Goal: Task Accomplishment & Management: Use online tool/utility

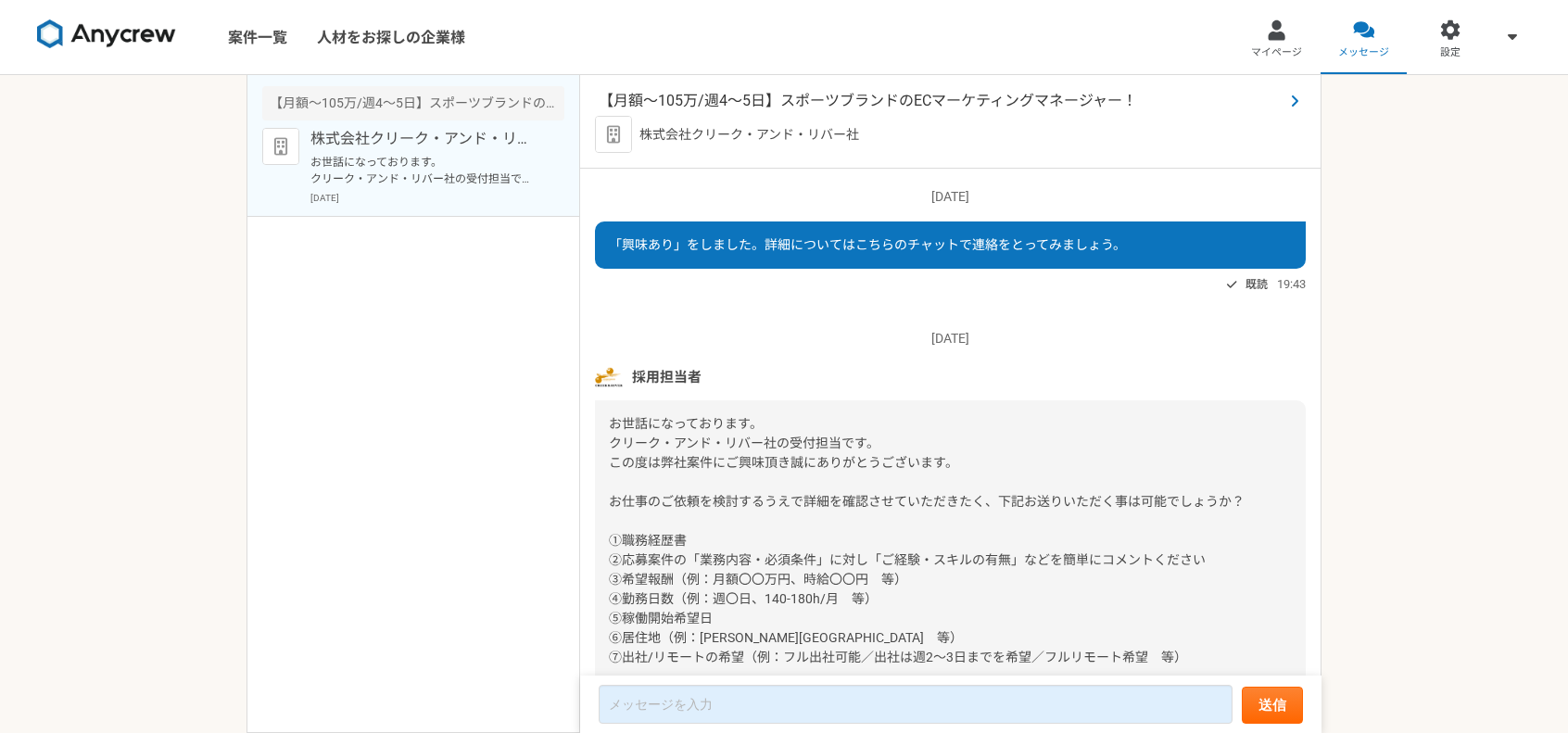
click at [754, 100] on span "【月額～105万/週4～5日】スポーツブランドのECマーケティングマネージャー！" at bounding box center [940, 101] width 684 height 23
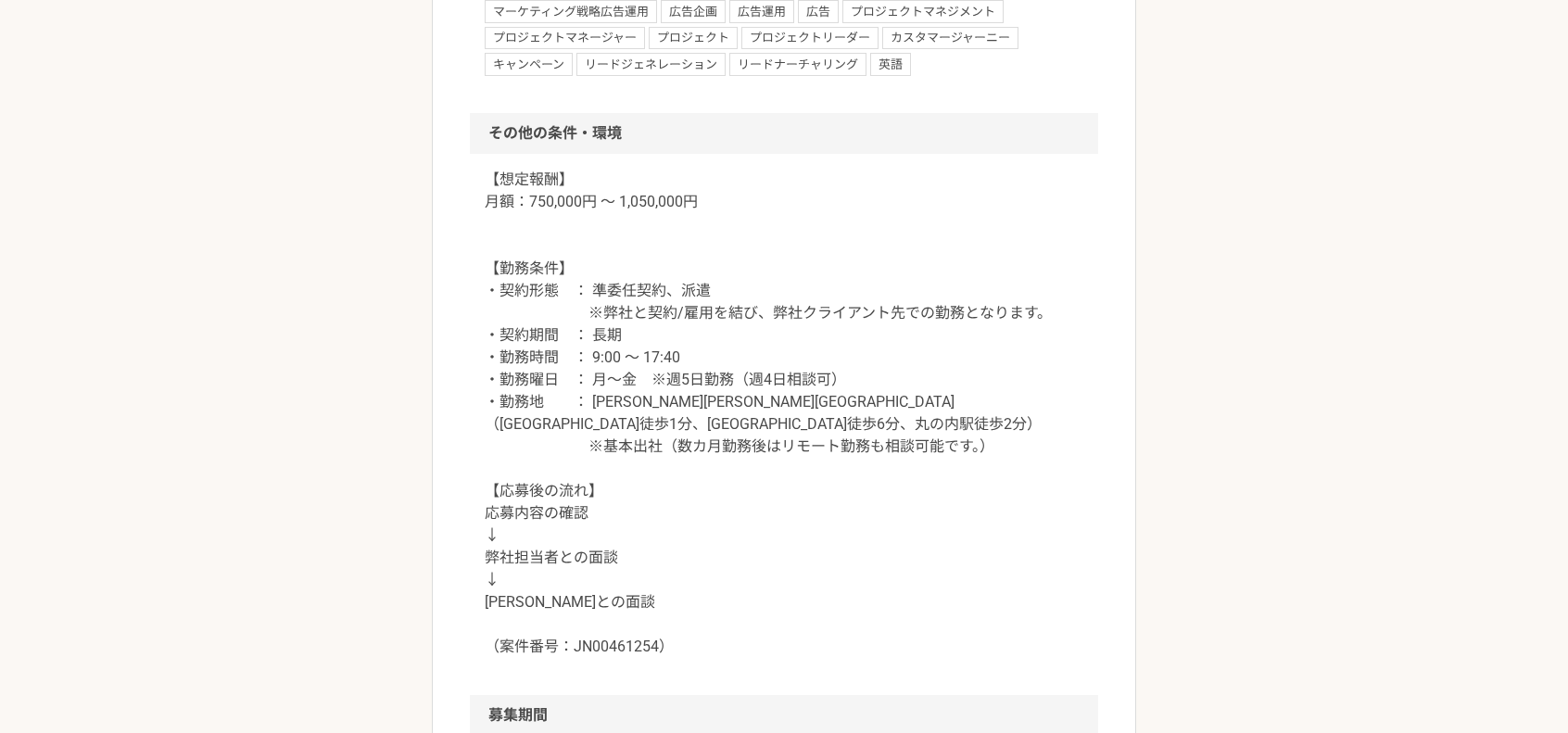
scroll to position [2376, 0]
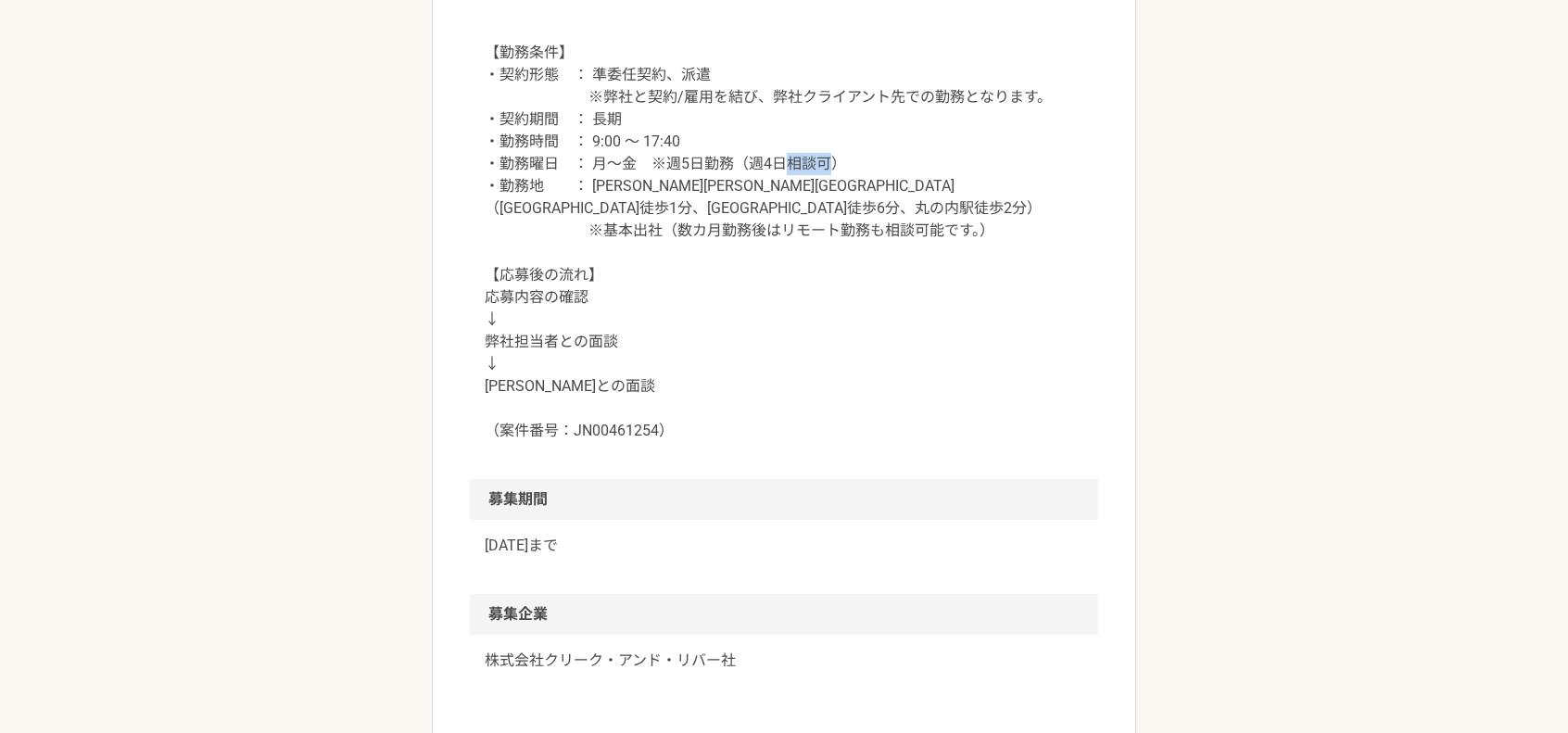
drag, startPoint x: 789, startPoint y: 204, endPoint x: 833, endPoint y: 202, distance: 44.0
click at [833, 202] on p "【想定報酬】 月額：750,000円 ～ 1,050,000円 【勤務条件】 ・契約形態　： 準委任契約、派遣 ※弊社と契約/雇用を結び、弊社クライアント先で…" at bounding box center [784, 197] width 598 height 489
click at [889, 208] on p "【想定報酬】 月額：750,000円 ～ 1,050,000円 【勤務条件】 ・契約形態　： 準委任契約、派遣 ※弊社と契約/雇用を結び、弊社クライアント先で…" at bounding box center [784, 197] width 598 height 489
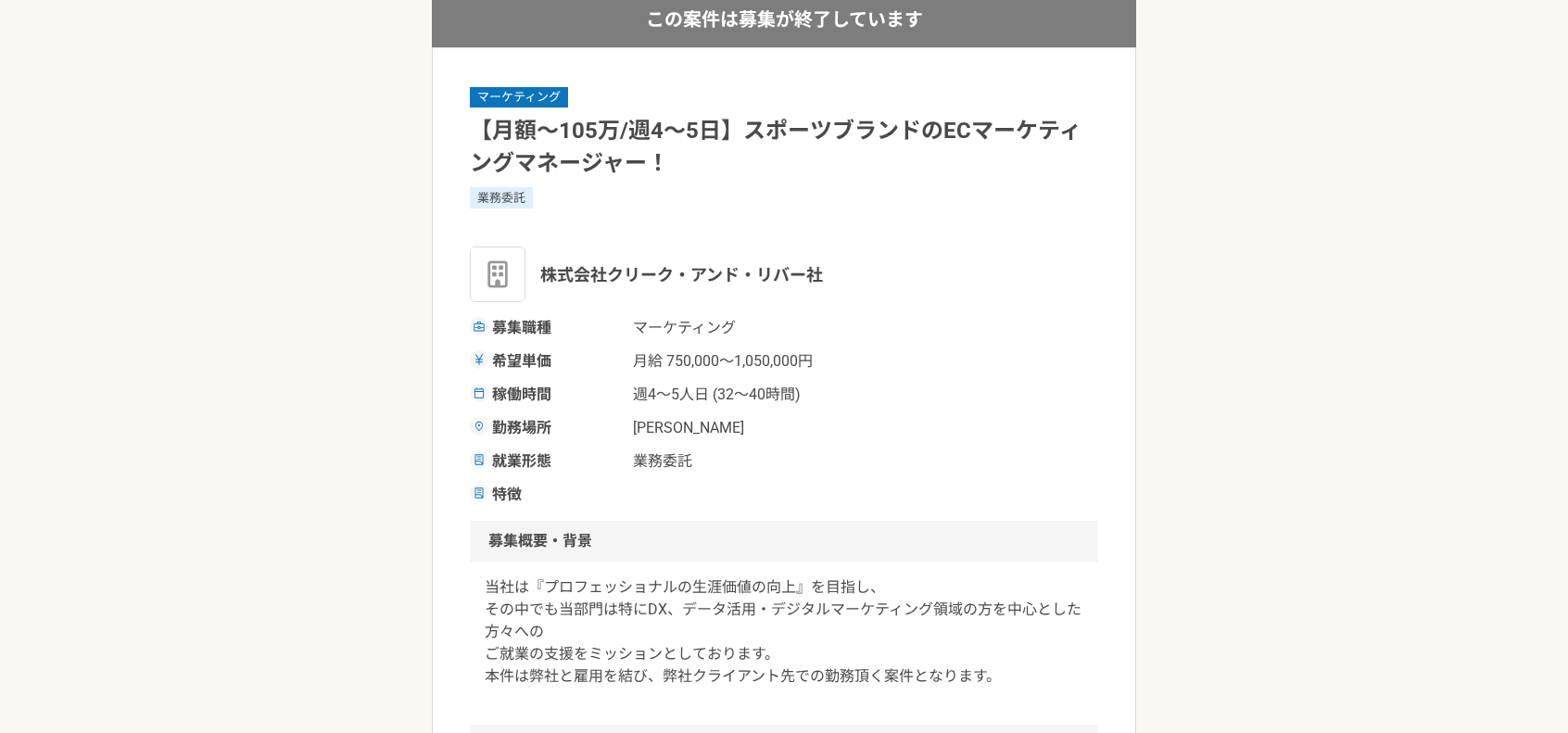
scroll to position [0, 0]
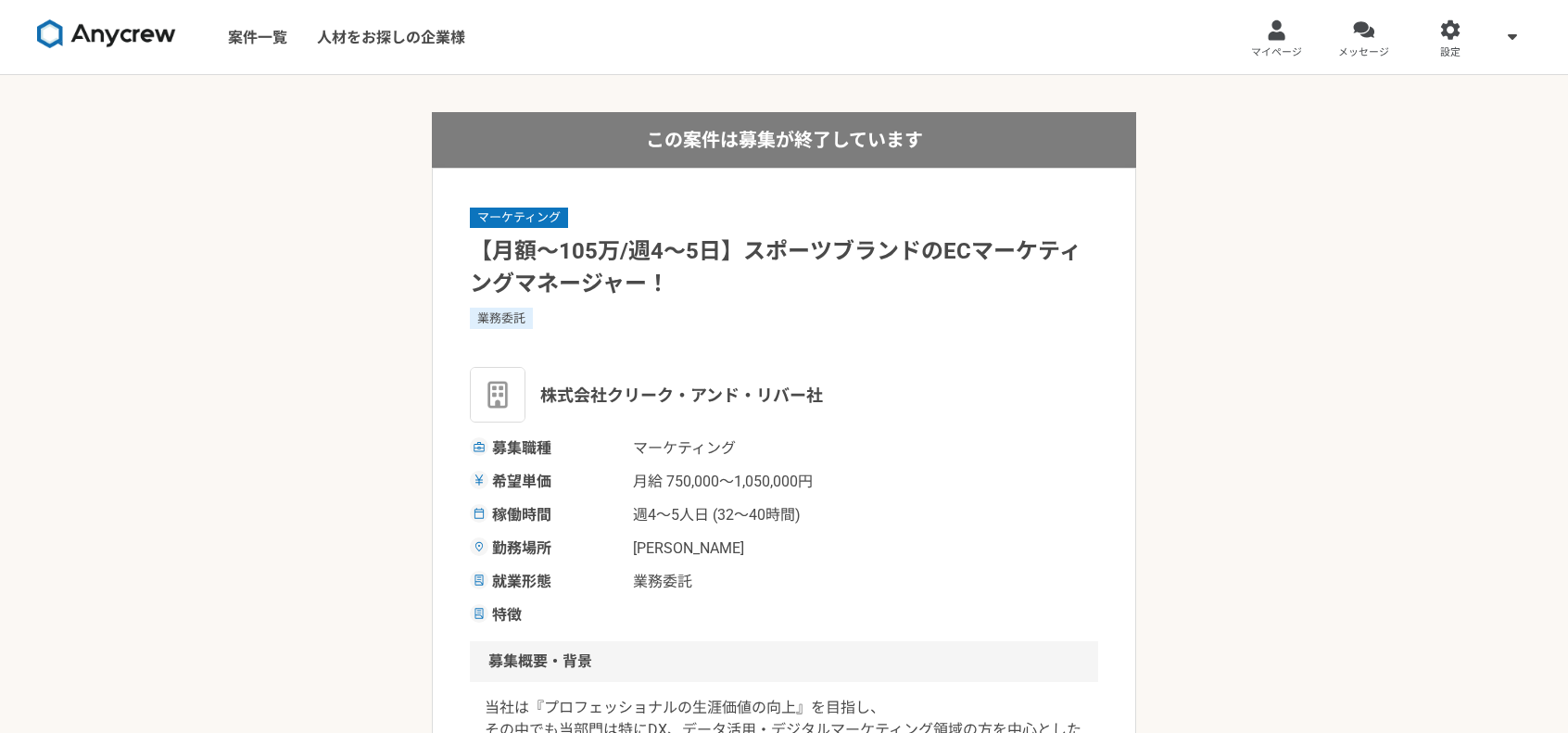
click at [1342, 37] on link "メッセージ" at bounding box center [1364, 37] width 87 height 74
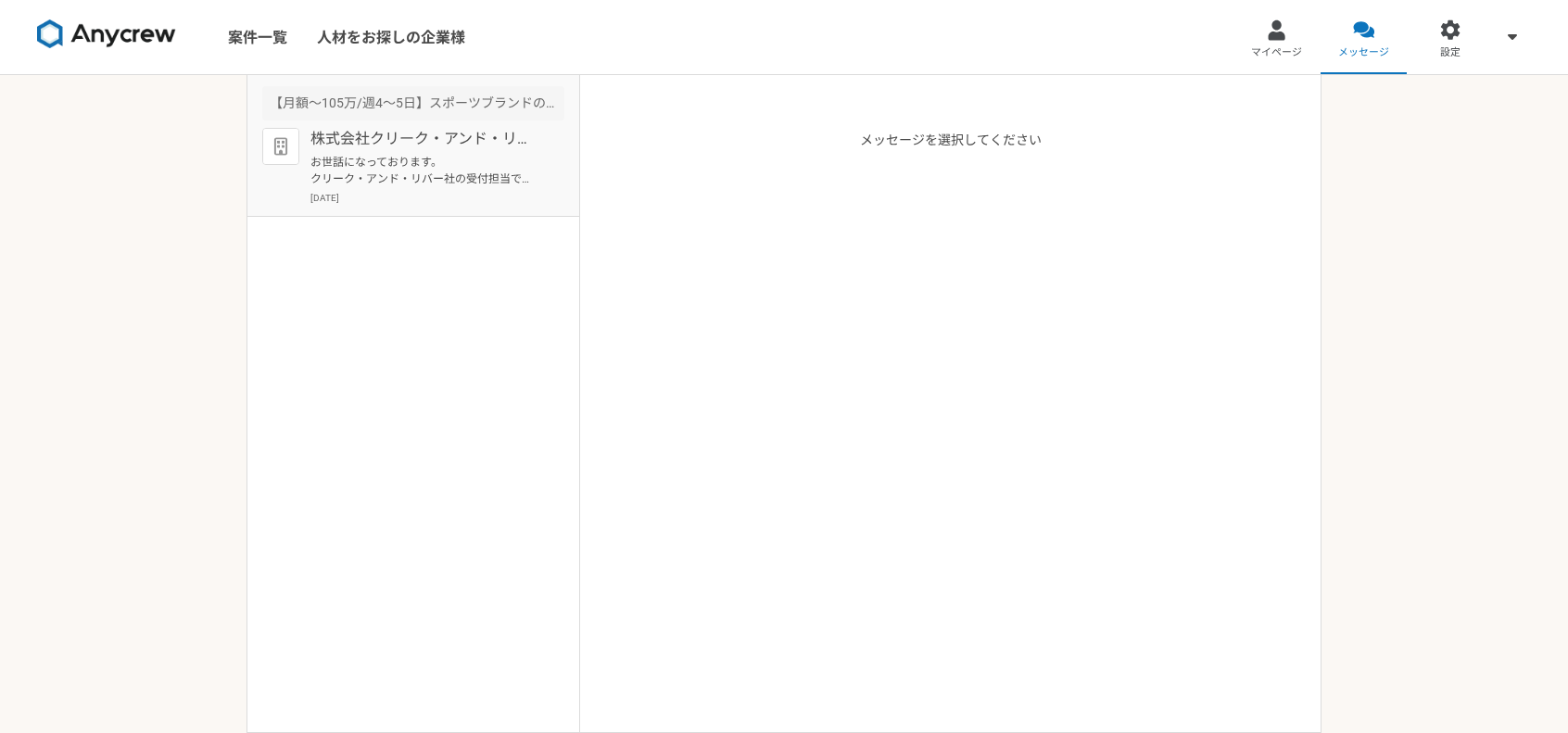
click at [458, 170] on p "お世話になっております。 クリーク・アンド・リバー社の受付担当です。 この度は弊社案件にご興味頂き誠にありがとうございます。 お仕事のご依頼を検討するうえで詳…" at bounding box center [425, 171] width 228 height 33
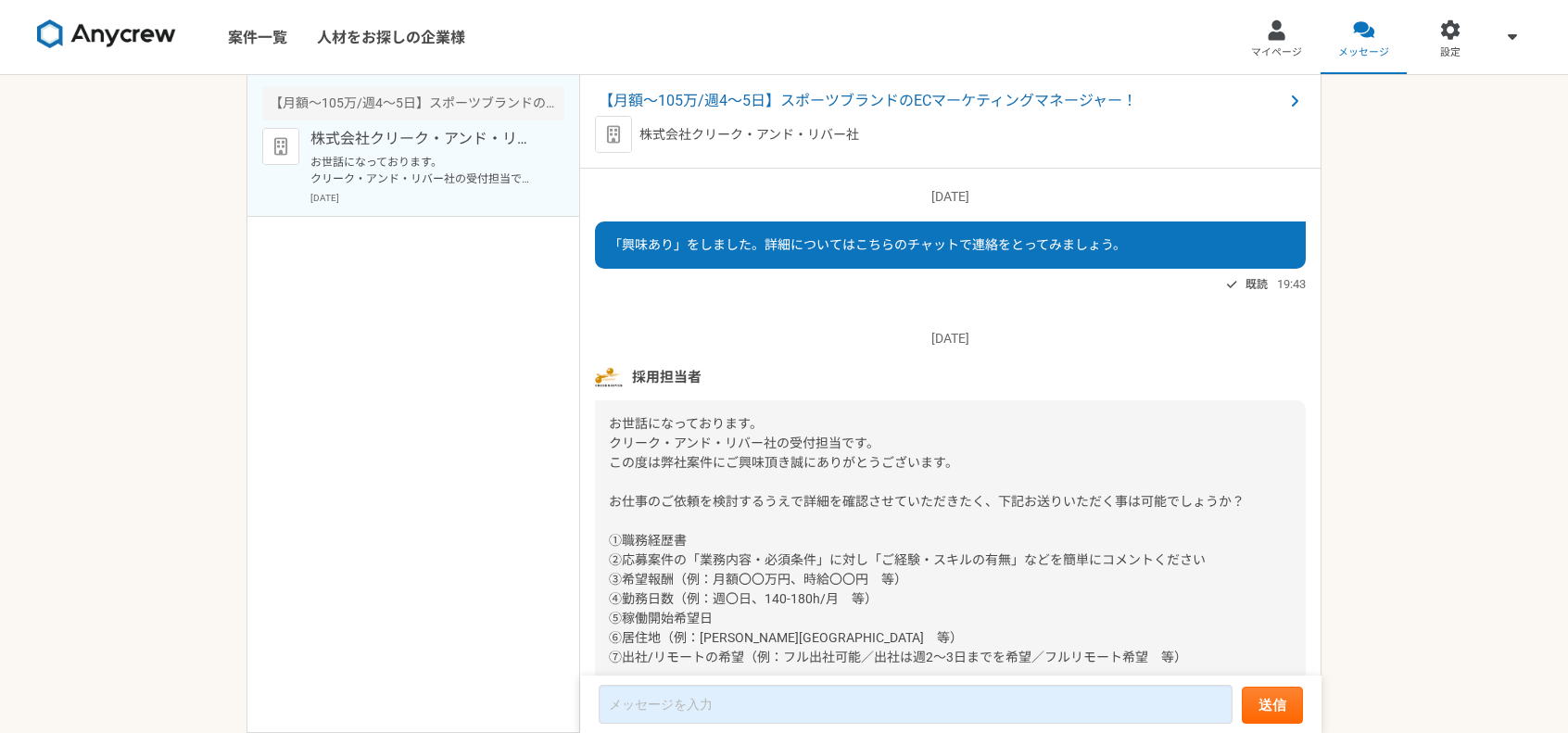
scroll to position [139, 0]
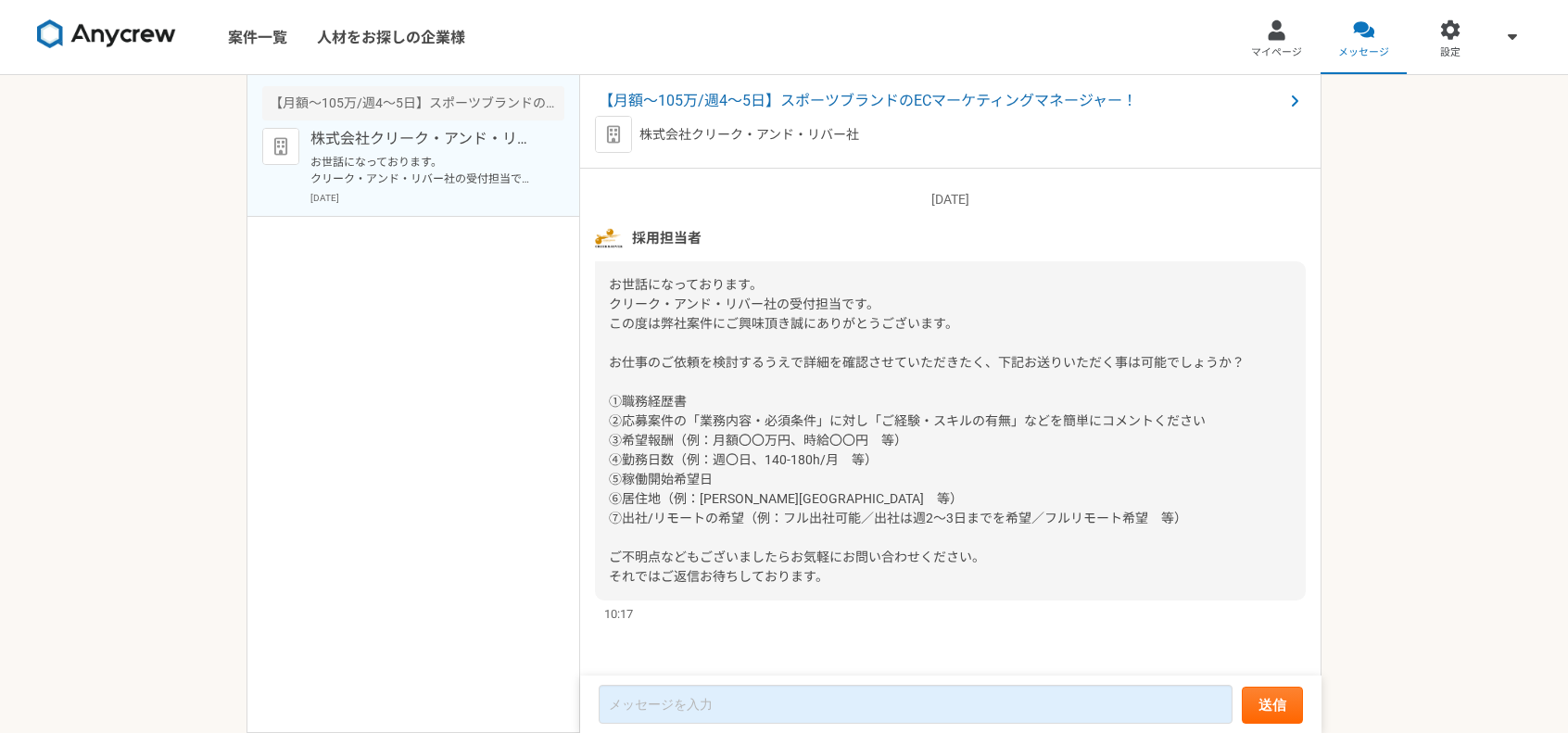
click at [784, 99] on span "【月額～105万/週4～5日】スポーツブランドのECマーケティングマネージャー！" at bounding box center [940, 101] width 684 height 23
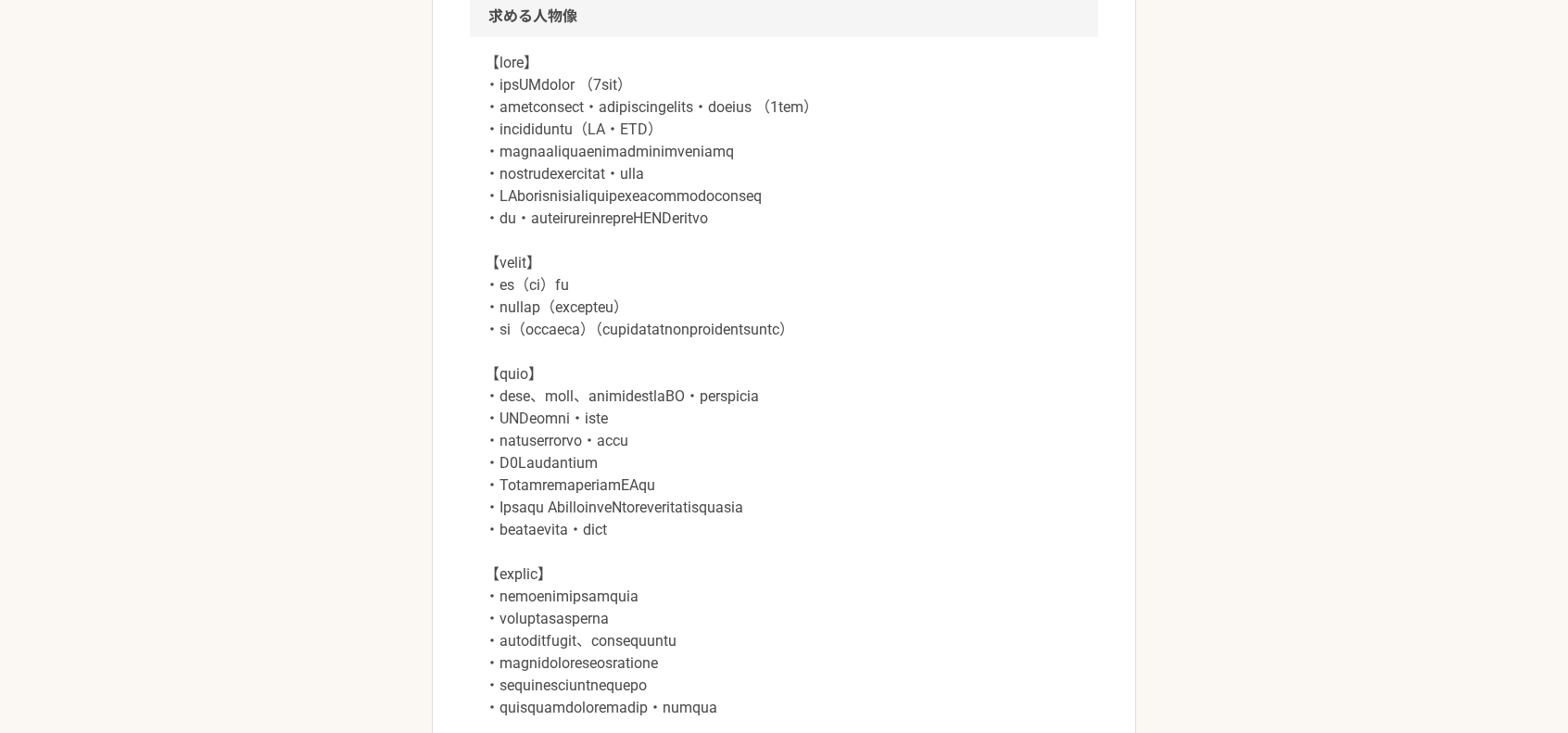
scroll to position [1512, 0]
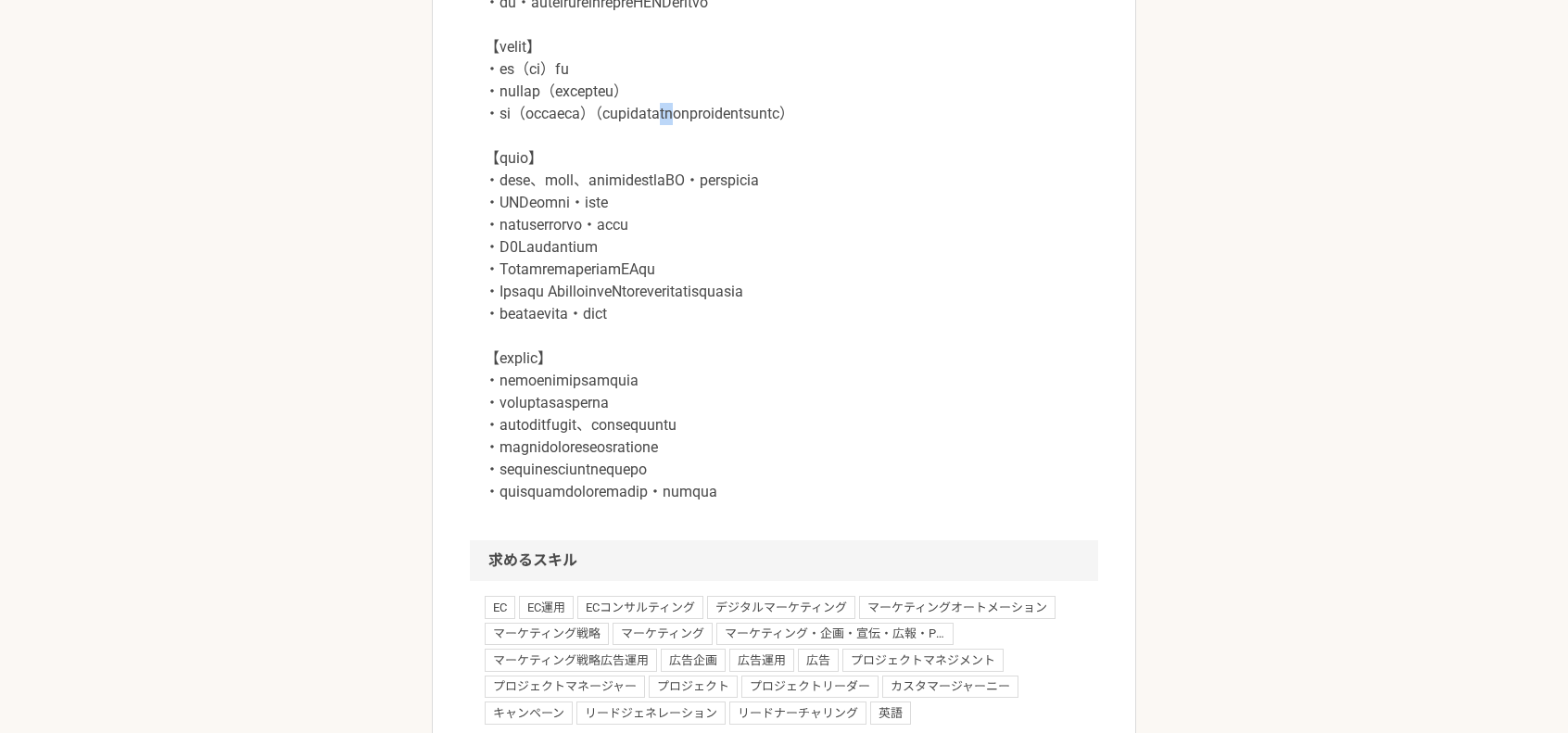
drag, startPoint x: 814, startPoint y: 157, endPoint x: 783, endPoint y: 157, distance: 31.0
click at [783, 157] on p at bounding box center [784, 170] width 598 height 666
